Goal: Transaction & Acquisition: Purchase product/service

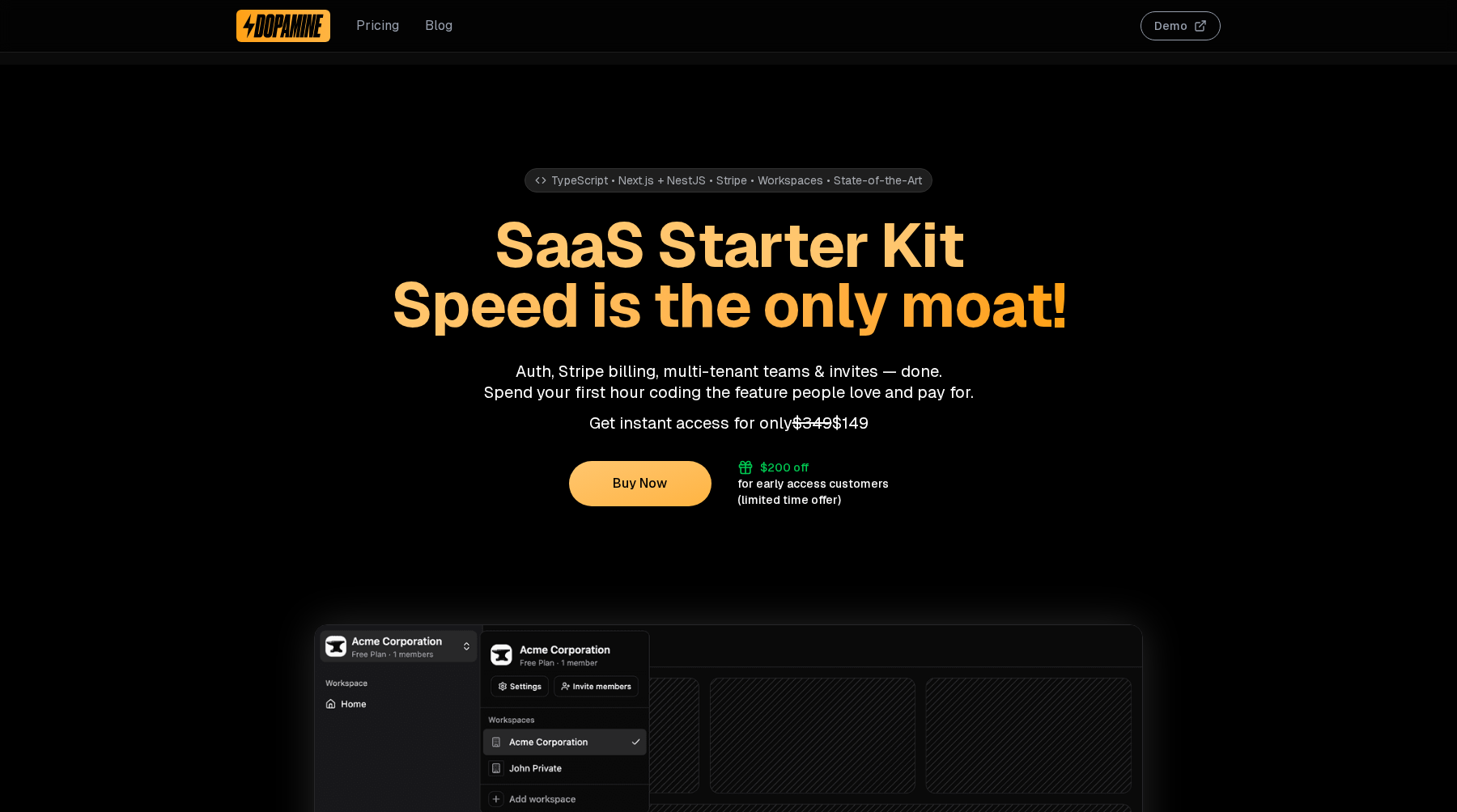
click at [634, 491] on button "Buy Now" at bounding box center [640, 484] width 143 height 45
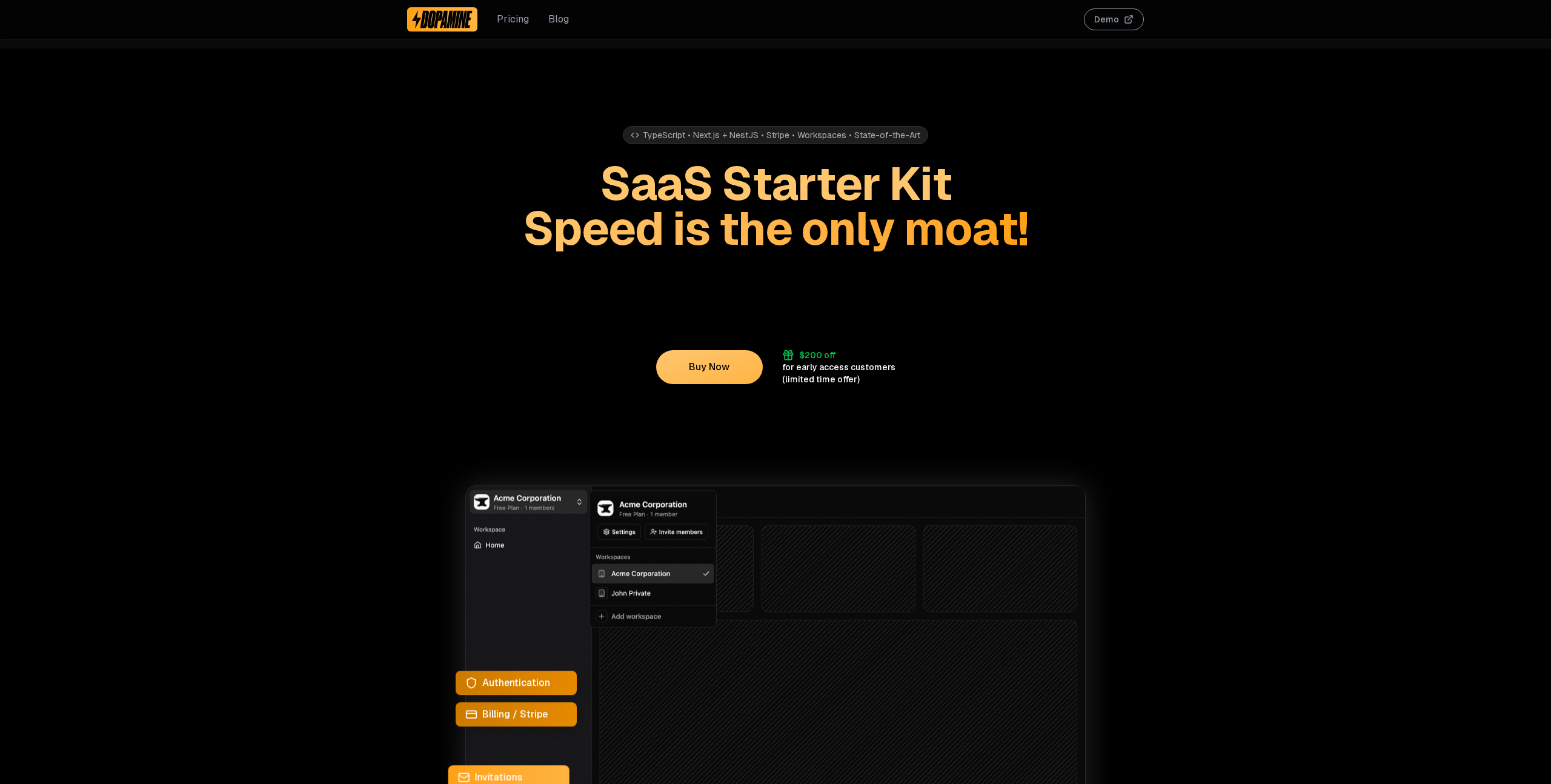
click at [1134, 24] on button "Demo" at bounding box center [1114, 19] width 60 height 22
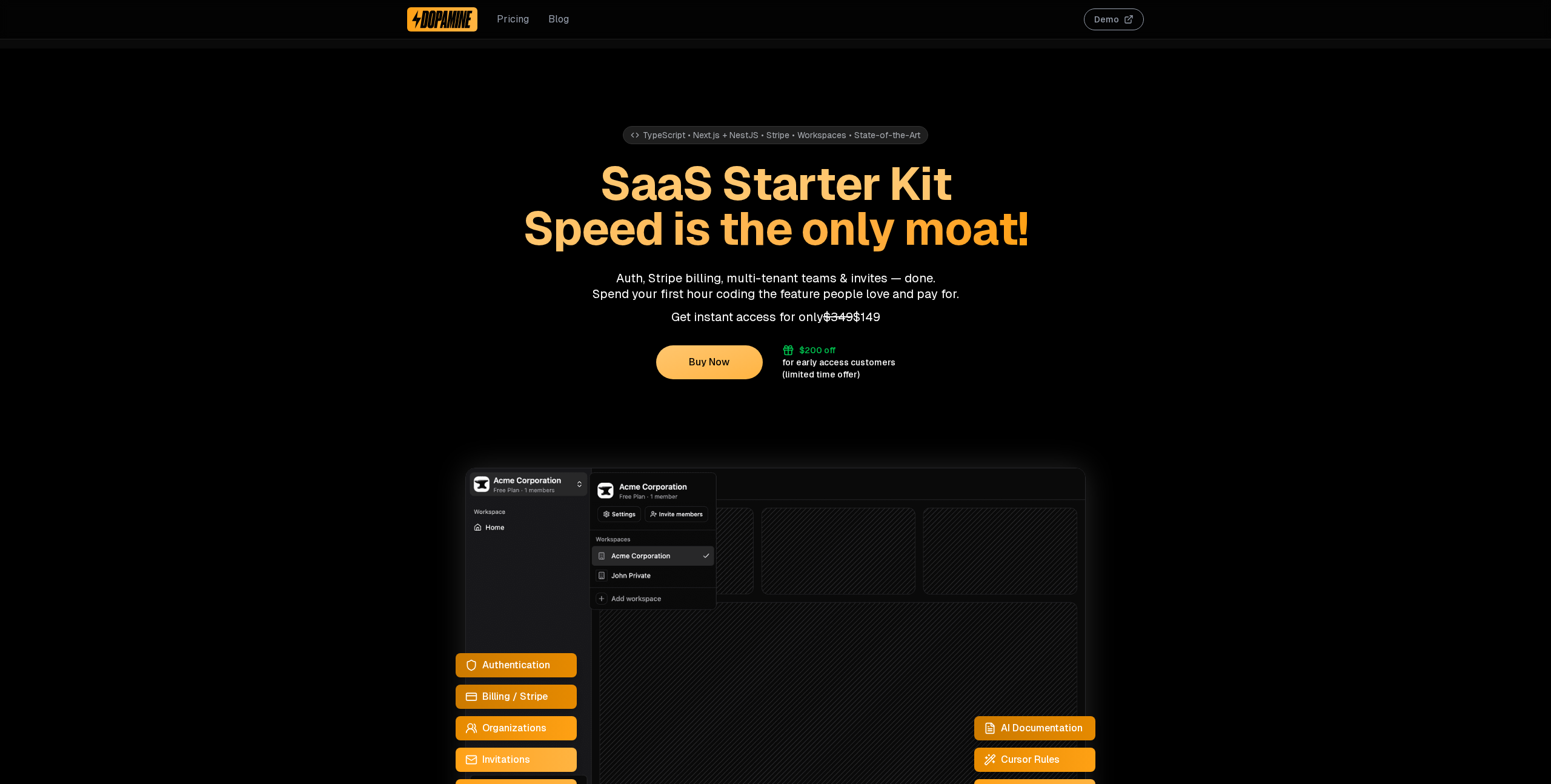
click at [693, 355] on button "Buy Now" at bounding box center [709, 362] width 107 height 34
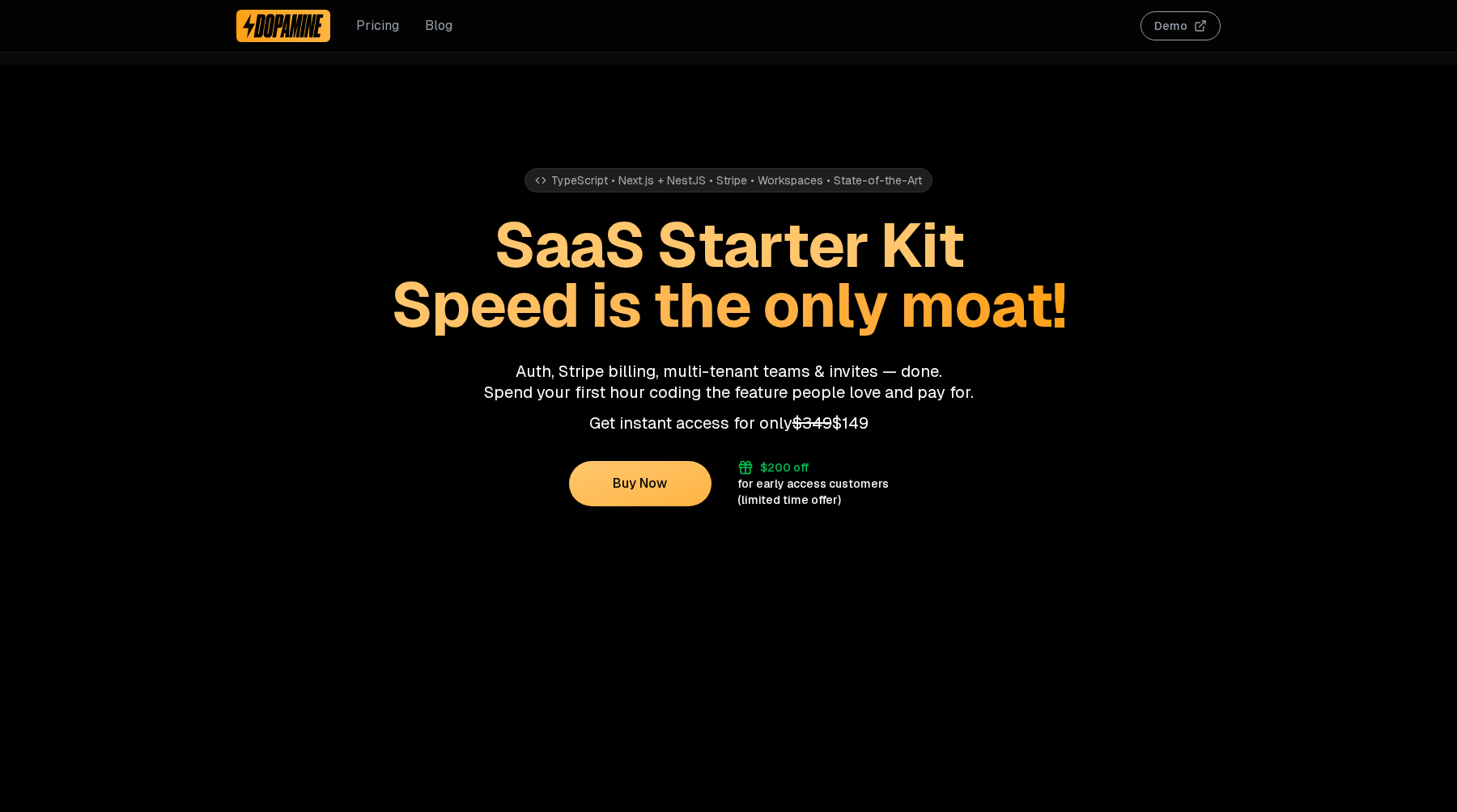
click at [646, 493] on button "Buy Now" at bounding box center [640, 484] width 143 height 45
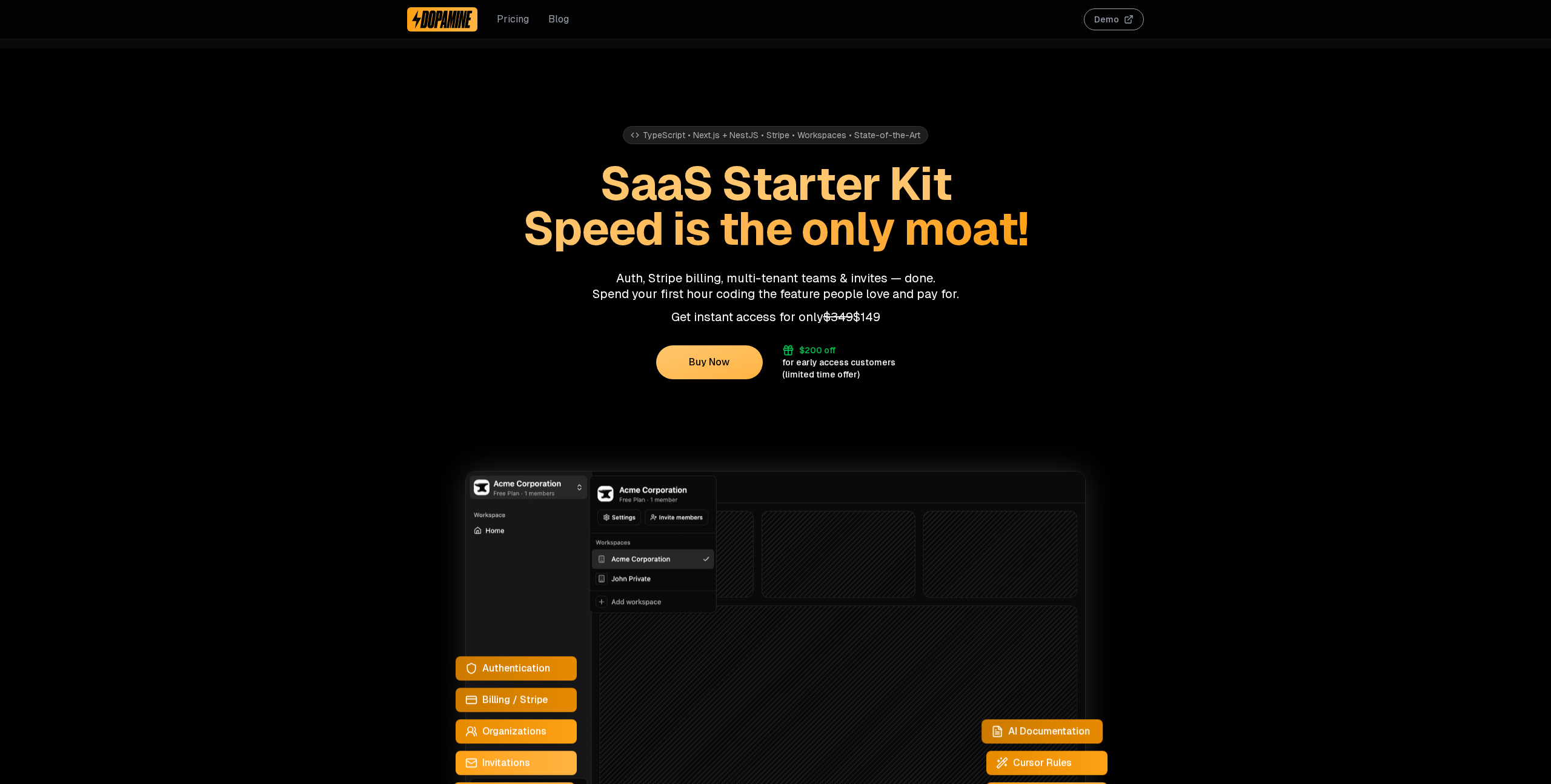
click at [1131, 17] on button "Demo" at bounding box center [1114, 19] width 60 height 22
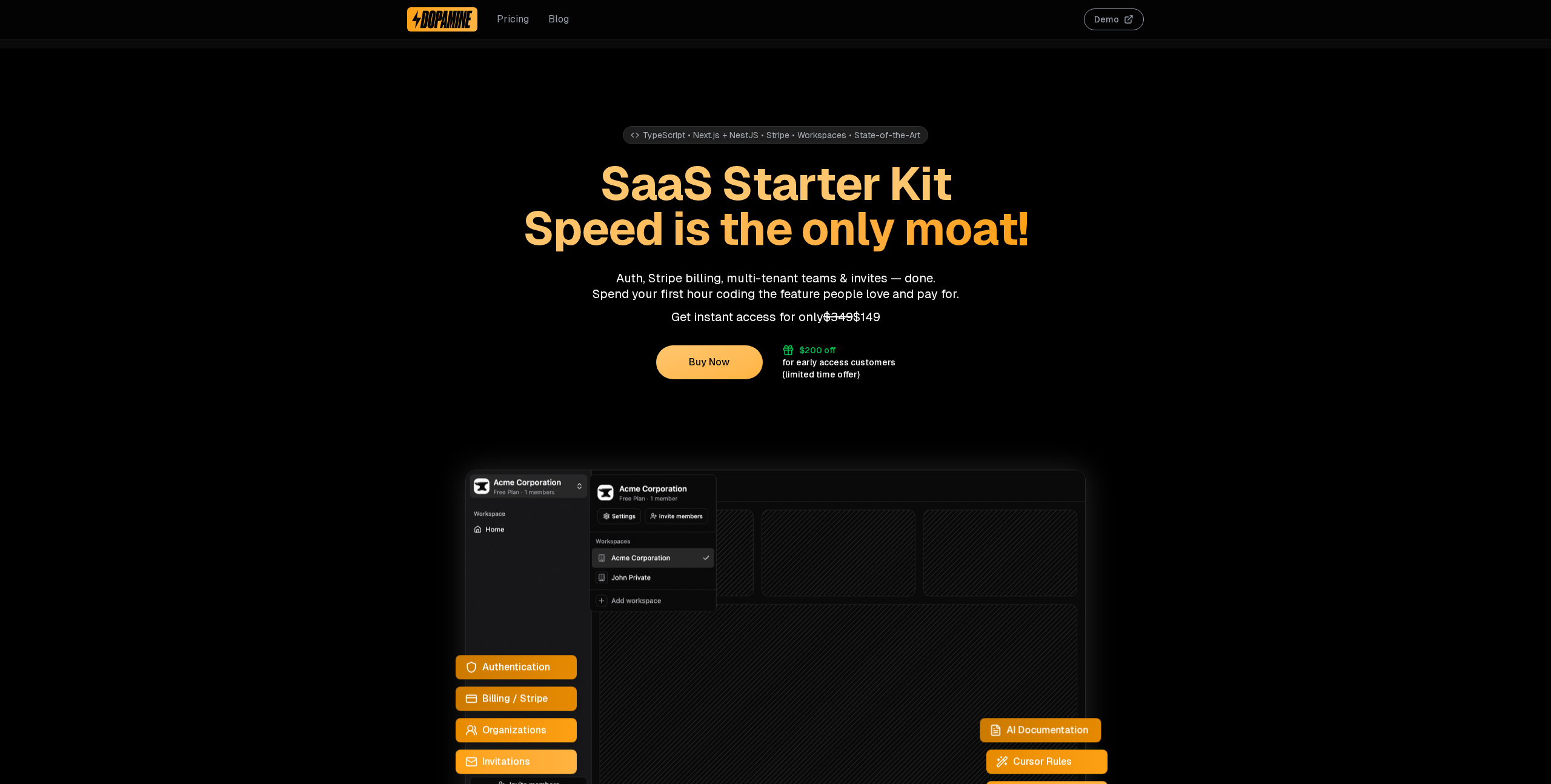
click at [601, 227] on span "Speed is the only moat!" at bounding box center [775, 228] width 505 height 60
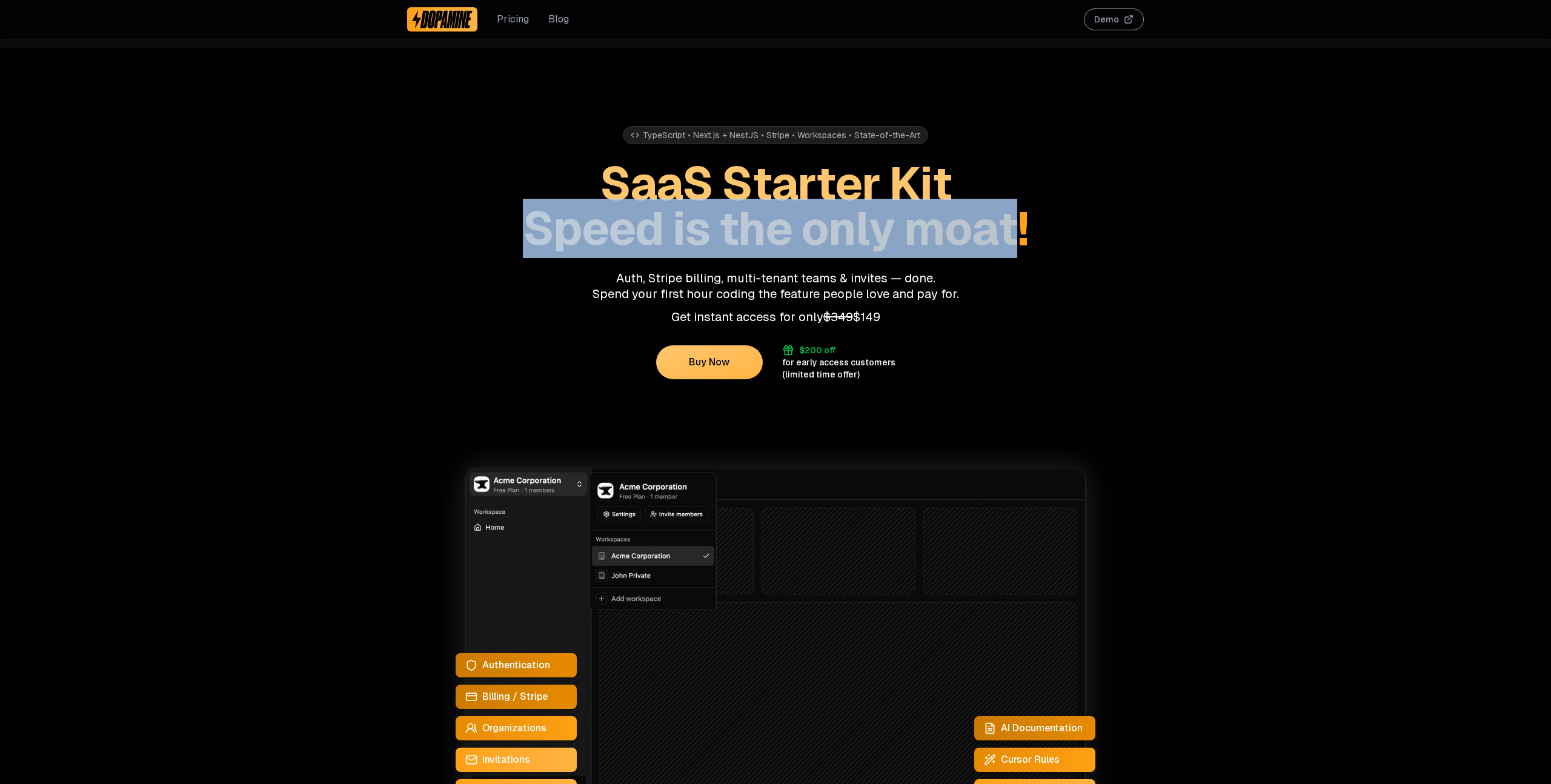
drag, startPoint x: 601, startPoint y: 227, endPoint x: 991, endPoint y: 212, distance: 390.3
click at [991, 212] on span "Speed is the only moat!" at bounding box center [775, 228] width 505 height 60
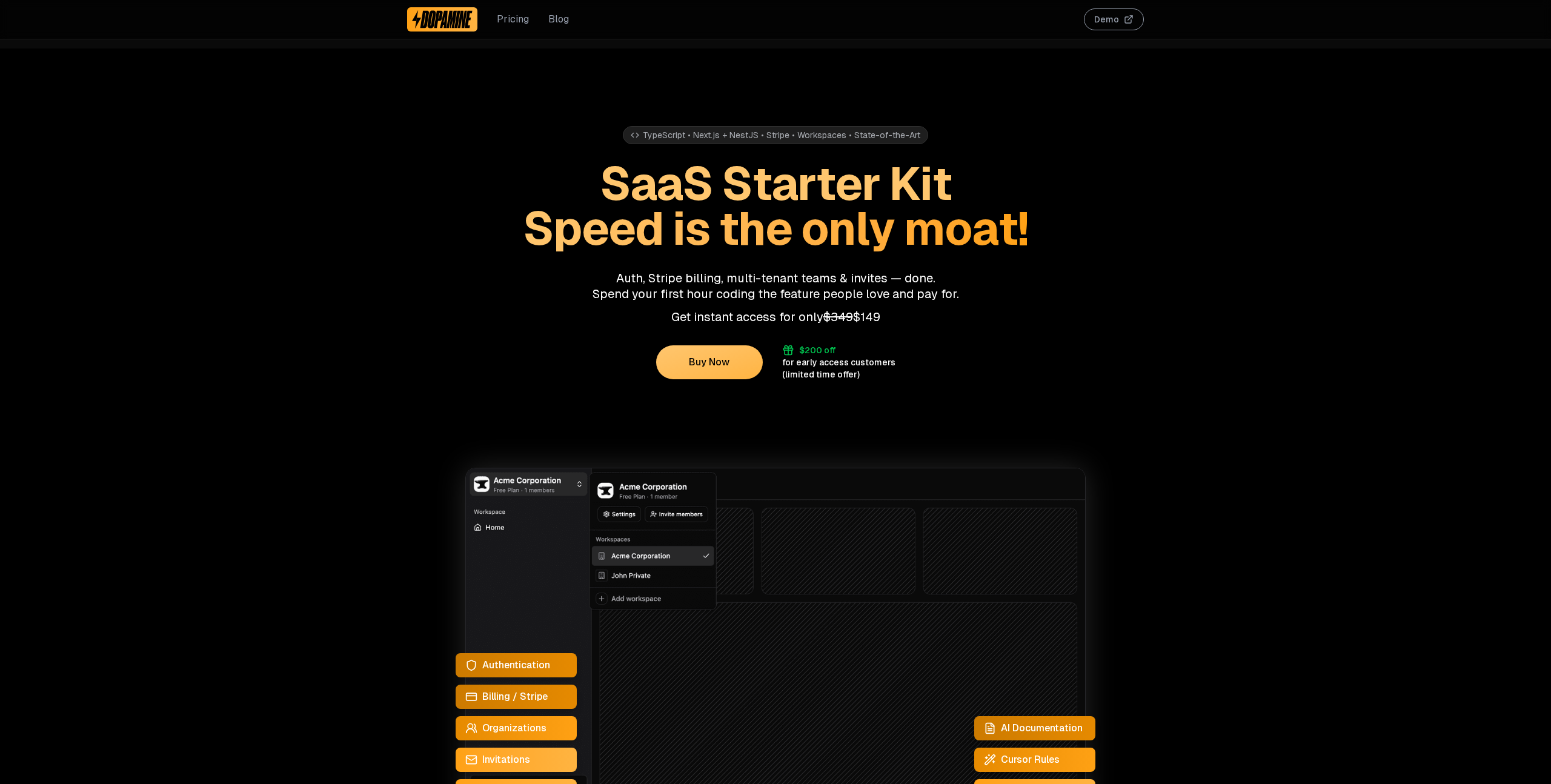
click at [1025, 223] on span "Speed is the only moat!" at bounding box center [775, 228] width 505 height 60
click at [617, 230] on span "Speed is the only moat!" at bounding box center [775, 228] width 505 height 60
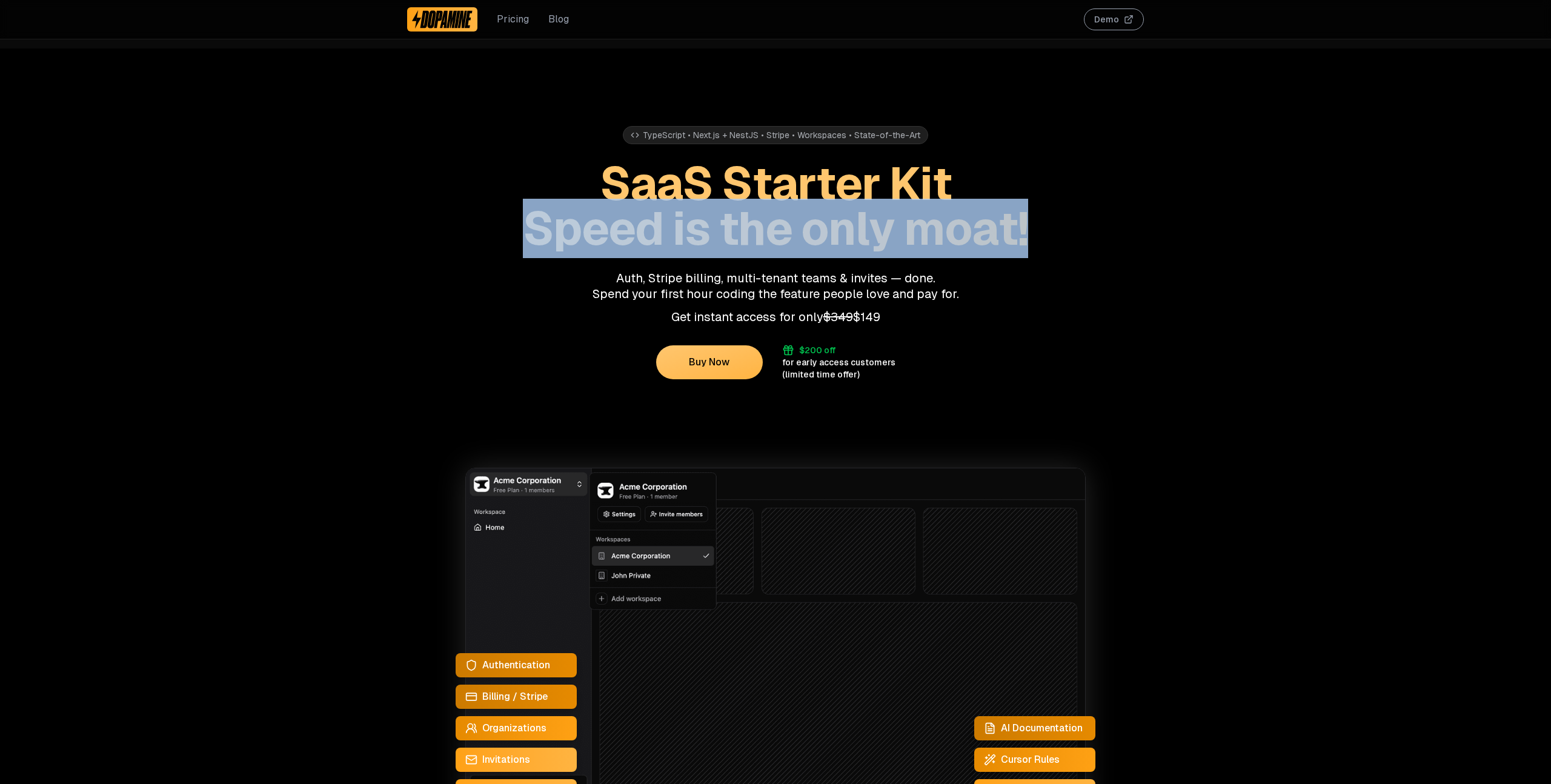
drag, startPoint x: 617, startPoint y: 230, endPoint x: 1015, endPoint y: 216, distance: 398.2
click at [1015, 216] on span "Speed is the only moat!" at bounding box center [775, 228] width 505 height 60
copy span "Speed is the only moat!"
